Goal: Use online tool/utility: Utilize a website feature to perform a specific function

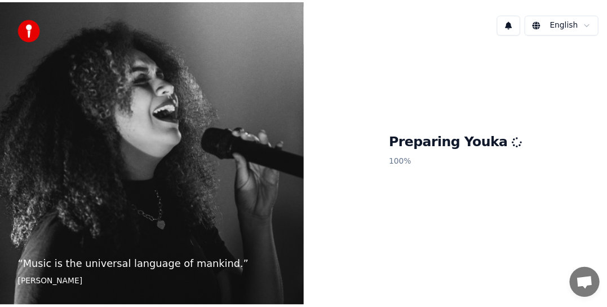
scroll to position [262, 0]
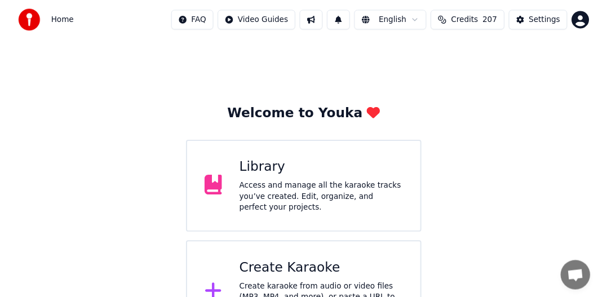
scroll to position [42, 0]
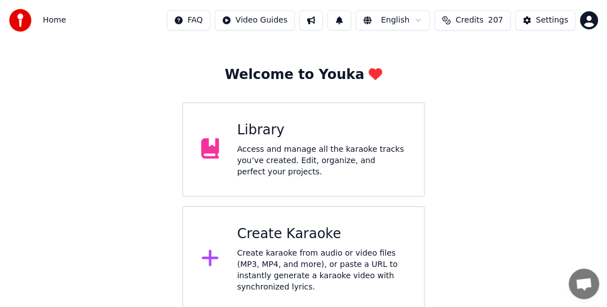
click at [298, 237] on div "Create Karaoke" at bounding box center [321, 234] width 169 height 18
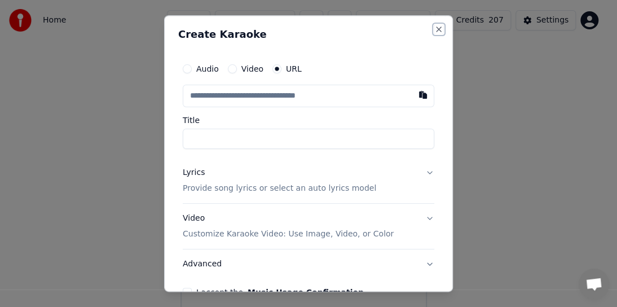
click at [434, 29] on button "Close" at bounding box center [438, 29] width 9 height 9
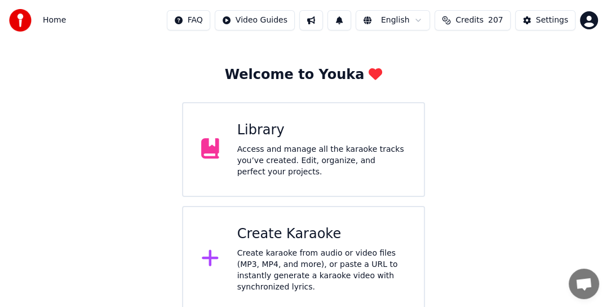
click at [286, 166] on div "Access and manage all the karaoke tracks you’ve created. Edit, organize, and pe…" at bounding box center [321, 161] width 169 height 34
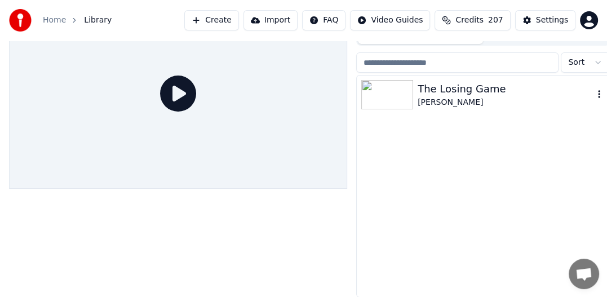
click at [446, 86] on div "The Losing Game" at bounding box center [506, 89] width 176 height 16
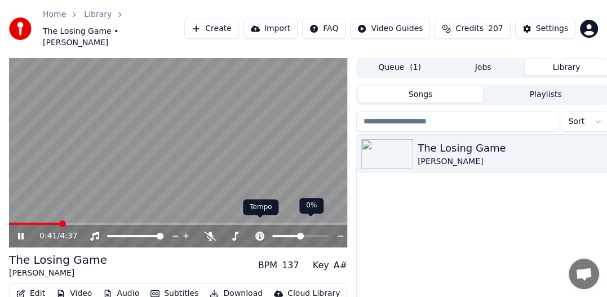
click at [261, 232] on icon at bounding box center [259, 236] width 9 height 9
click at [302, 233] on span at bounding box center [302, 236] width 7 height 7
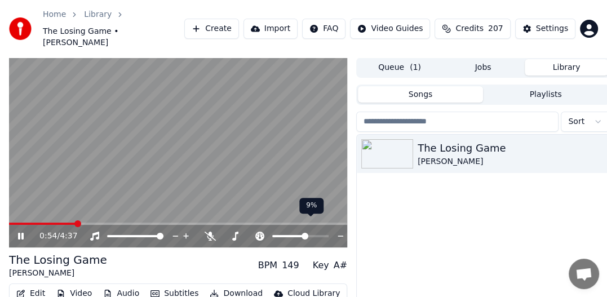
click at [305, 233] on span at bounding box center [305, 236] width 7 height 7
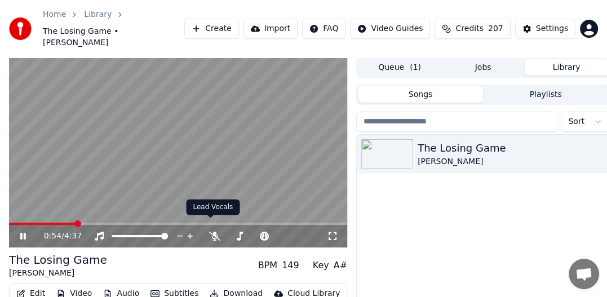
click at [214, 218] on body "Home Library The Losing Game • [PERSON_NAME] Create Import FAQ Video Guides Cre…" at bounding box center [303, 148] width 607 height 297
click at [210, 232] on icon at bounding box center [210, 236] width 11 height 9
click at [191, 231] on icon at bounding box center [190, 236] width 11 height 11
click at [22, 233] on icon at bounding box center [23, 236] width 6 height 7
click at [482, 59] on button "Jobs" at bounding box center [482, 67] width 83 height 16
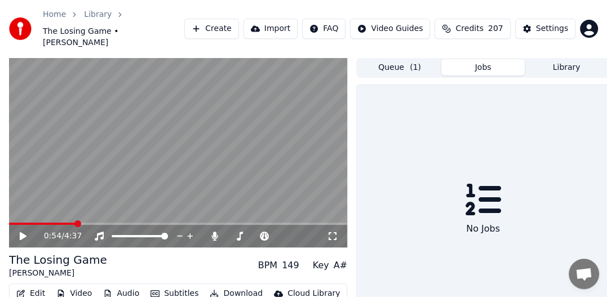
click at [489, 184] on icon at bounding box center [484, 200] width 36 height 32
click at [472, 224] on div "No Jobs" at bounding box center [483, 229] width 43 height 23
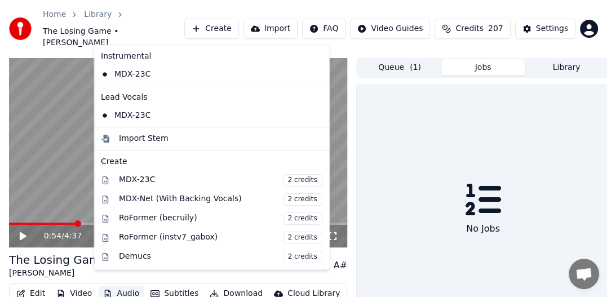
click at [125, 286] on button "Audio" at bounding box center [121, 294] width 45 height 16
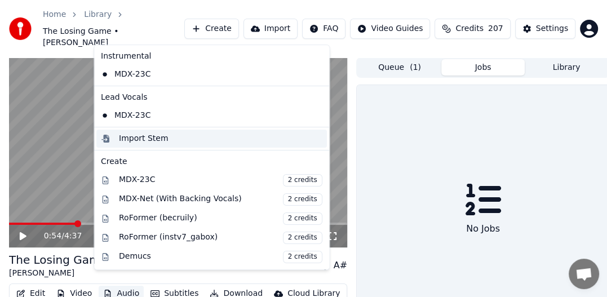
click at [148, 138] on div "Import Stem" at bounding box center [144, 138] width 50 height 11
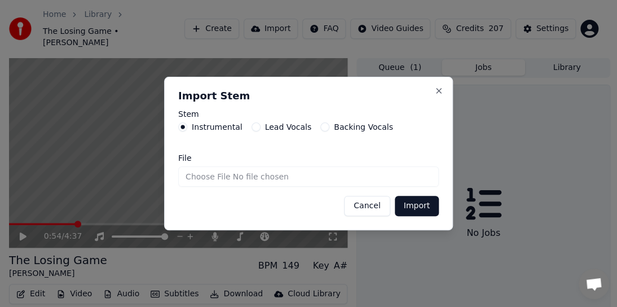
click at [368, 126] on label "Backing Vocals" at bounding box center [363, 127] width 59 height 8
click at [329, 126] on button "Backing Vocals" at bounding box center [324, 126] width 9 height 9
click at [215, 125] on label "Instrumental" at bounding box center [217, 127] width 51 height 8
click at [187, 125] on button "Instrumental" at bounding box center [182, 126] width 9 height 9
click at [374, 206] on button "Cancel" at bounding box center [367, 206] width 46 height 20
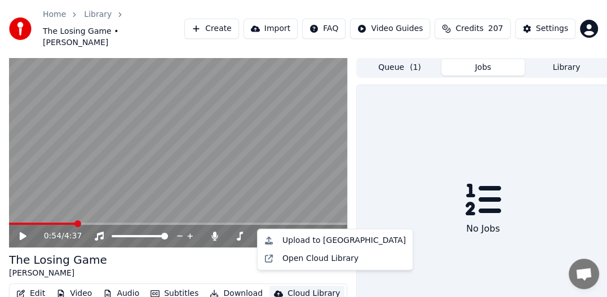
click at [299, 288] on div "Cloud Library" at bounding box center [313, 293] width 52 height 11
click at [301, 258] on div "Open Cloud Library" at bounding box center [320, 258] width 76 height 11
